Goal: Find specific page/section: Find specific page/section

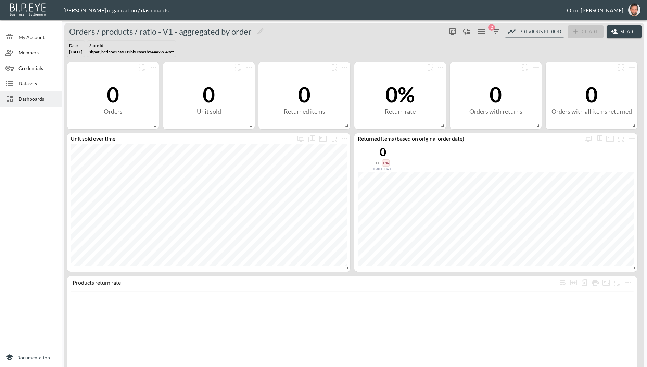
click at [52, 101] on span "Dashboards" at bounding box center [37, 98] width 38 height 7
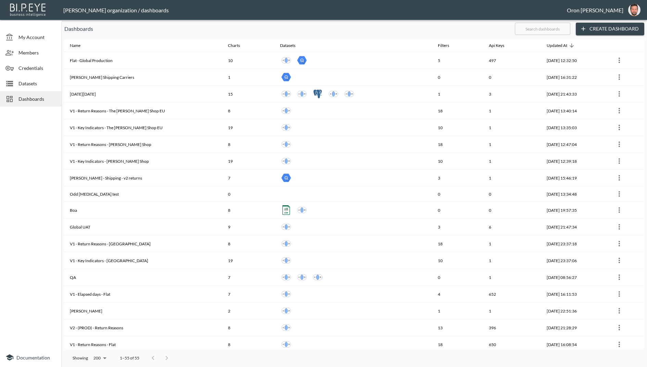
click at [50, 82] on span "Datasets" at bounding box center [37, 83] width 38 height 7
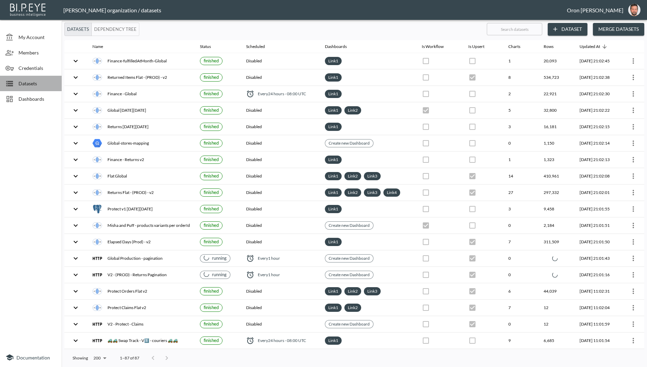
click at [26, 91] on ul "My Account Members Credentials Datasets Dashboards" at bounding box center [31, 65] width 62 height 88
click at [37, 98] on span "Dashboards" at bounding box center [37, 98] width 38 height 7
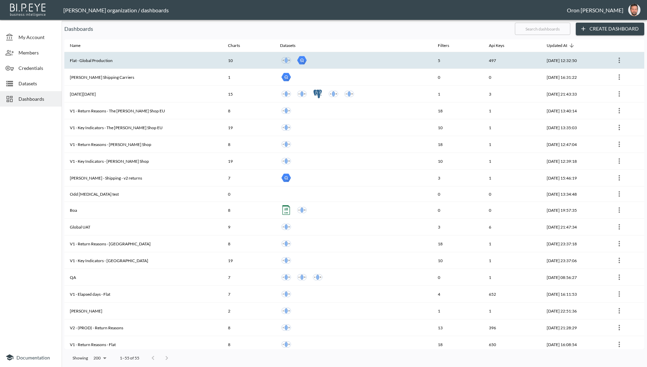
click at [88, 59] on th "Flat - Global Production" at bounding box center [143, 60] width 158 height 17
